Goal: Use online tool/utility

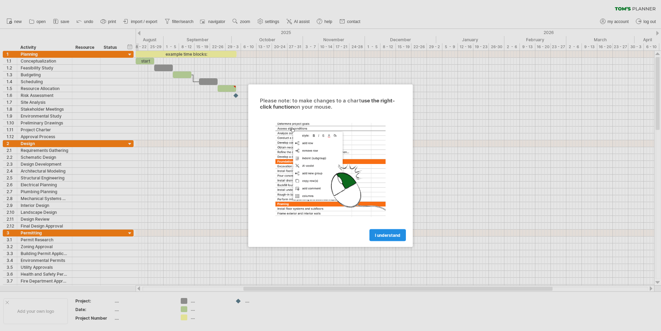
click at [393, 235] on span "I understand" at bounding box center [387, 235] width 25 height 5
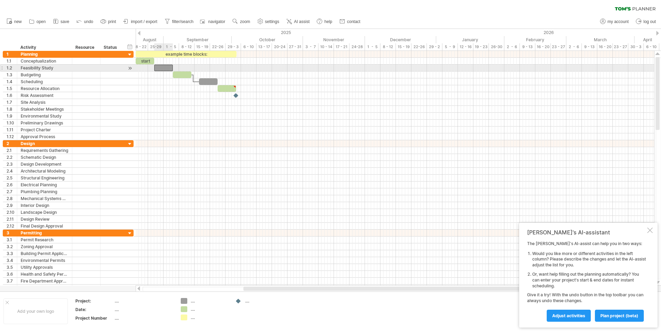
click at [166, 69] on div at bounding box center [163, 68] width 19 height 7
click at [179, 69] on div at bounding box center [395, 68] width 518 height 7
click at [180, 75] on div at bounding box center [182, 75] width 19 height 7
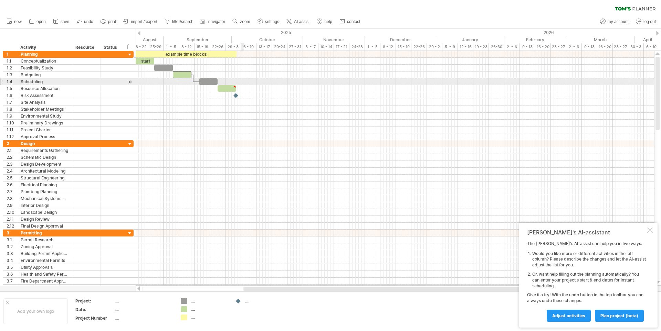
click at [261, 83] on div at bounding box center [395, 81] width 518 height 7
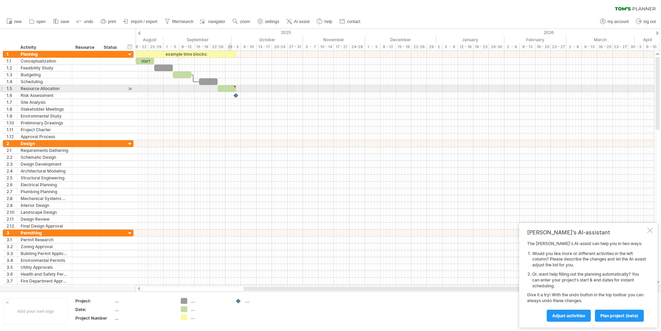
type textarea "**********"
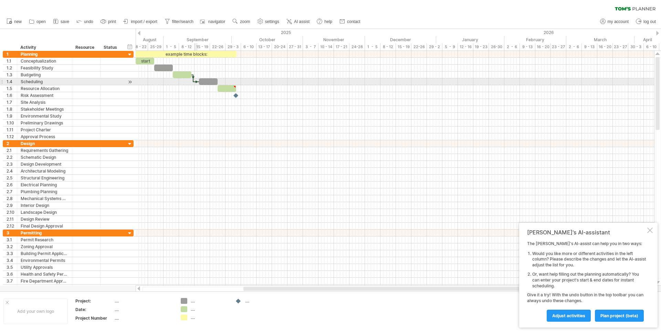
click at [196, 82] on div at bounding box center [196, 82] width 6 height 2
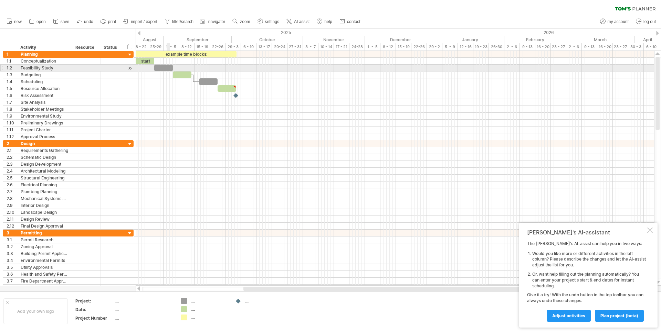
click at [168, 67] on div at bounding box center [163, 68] width 19 height 7
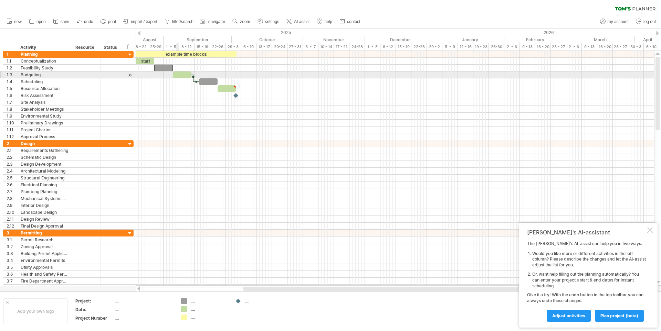
click at [179, 76] on div at bounding box center [182, 75] width 19 height 7
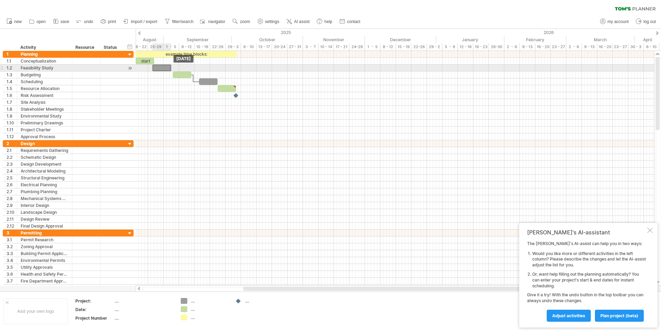
click at [169, 67] on div at bounding box center [161, 68] width 19 height 7
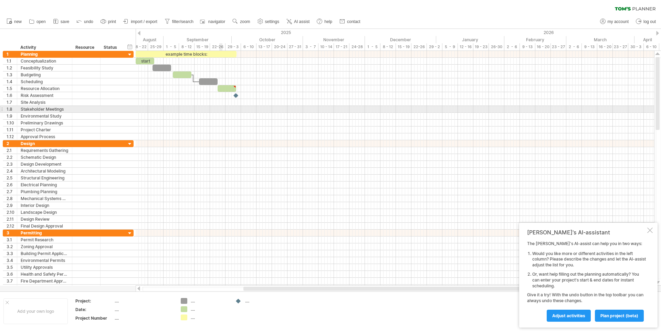
click at [232, 114] on div at bounding box center [395, 116] width 518 height 7
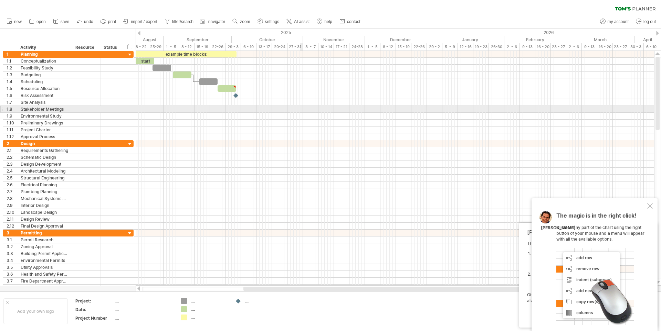
click at [302, 112] on div at bounding box center [395, 109] width 518 height 7
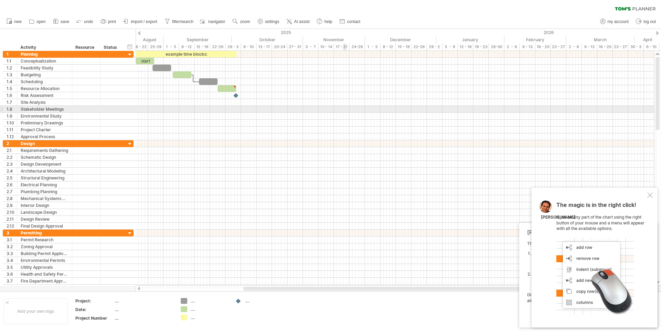
click at [346, 109] on div at bounding box center [395, 109] width 518 height 7
click at [203, 107] on div at bounding box center [395, 109] width 518 height 7
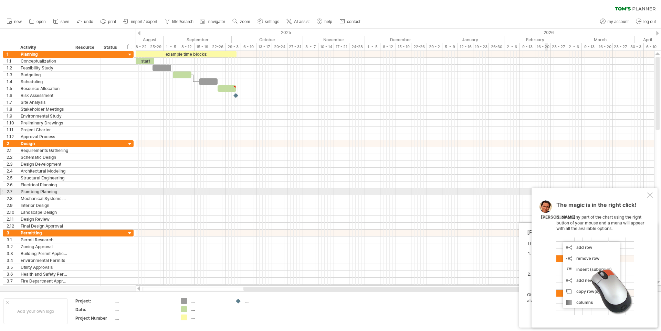
click at [652, 196] on div at bounding box center [650, 196] width 6 height 6
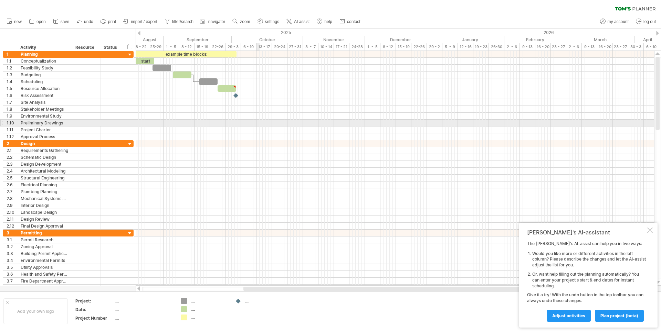
click at [259, 121] on div at bounding box center [395, 123] width 518 height 7
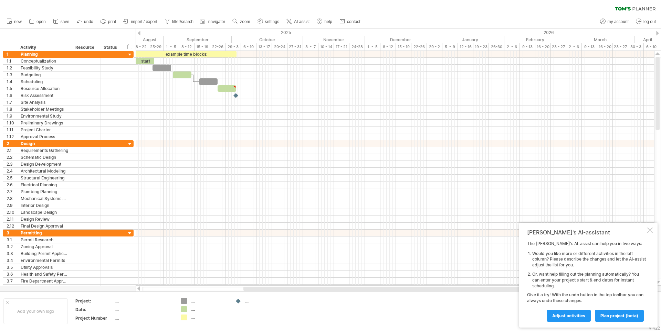
click at [486, 17] on div "new" at bounding box center [330, 21] width 661 height 14
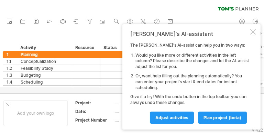
drag, startPoint x: 252, startPoint y: 31, endPoint x: 246, endPoint y: 35, distance: 6.9
click at [252, 32] on div at bounding box center [254, 32] width 6 height 6
